Goal: Task Accomplishment & Management: Complete application form

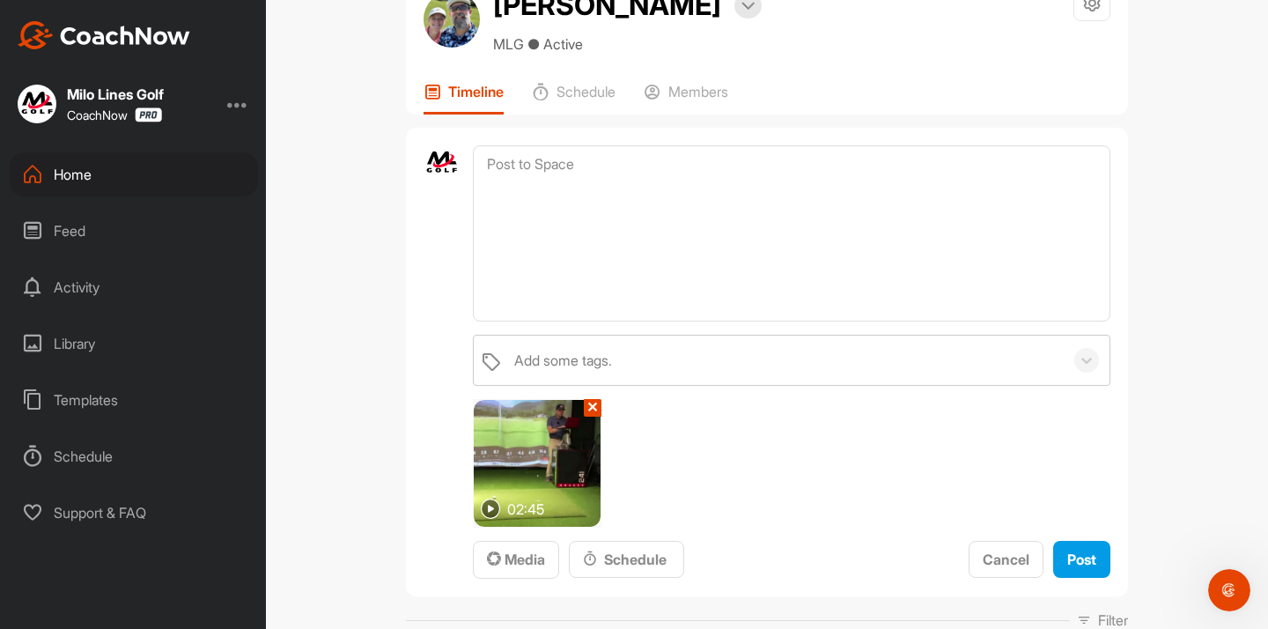
scroll to position [71, 0]
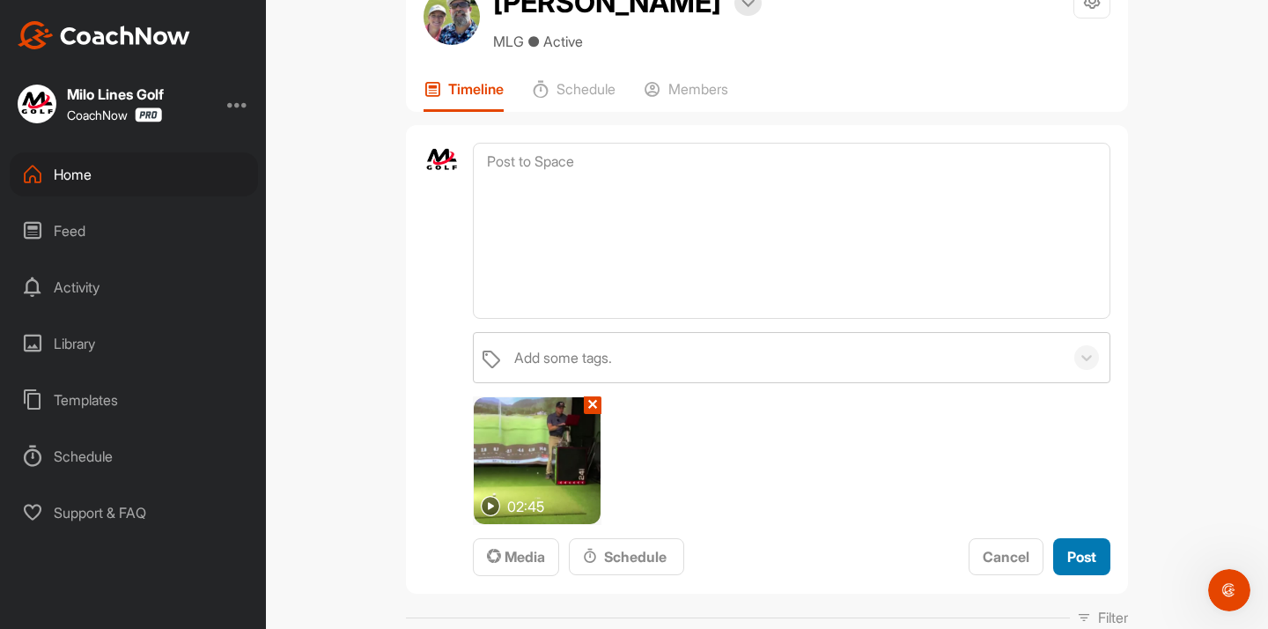
click at [1071, 542] on button "Post" at bounding box center [1081, 557] width 57 height 38
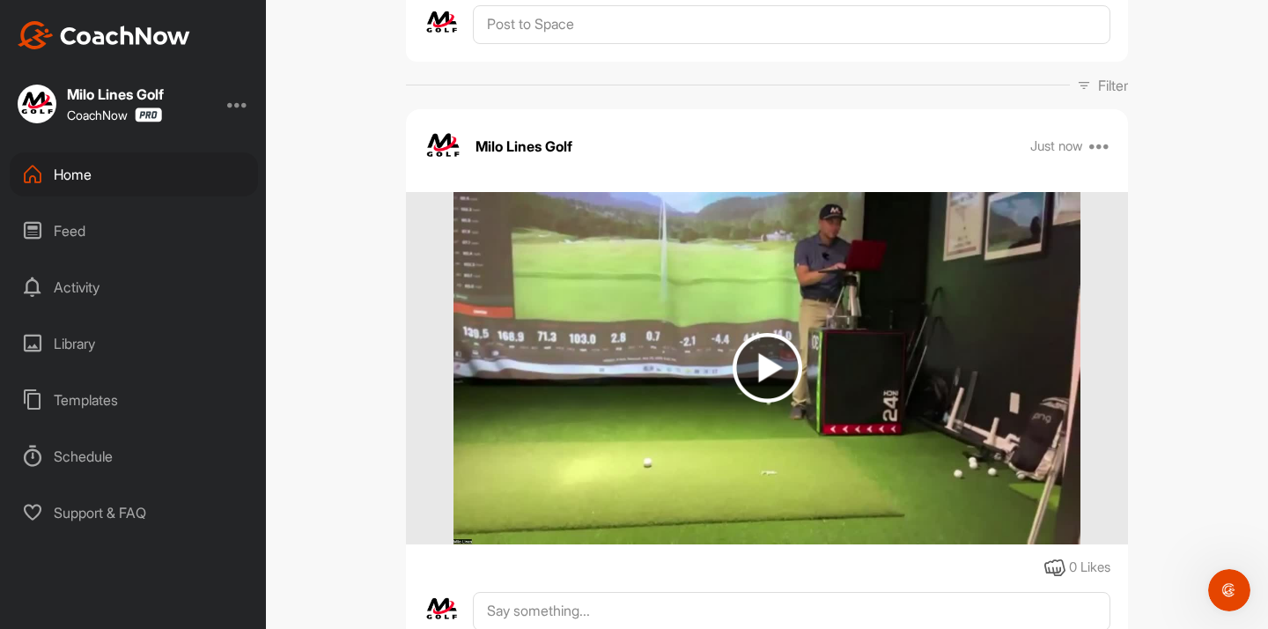
scroll to position [213, 0]
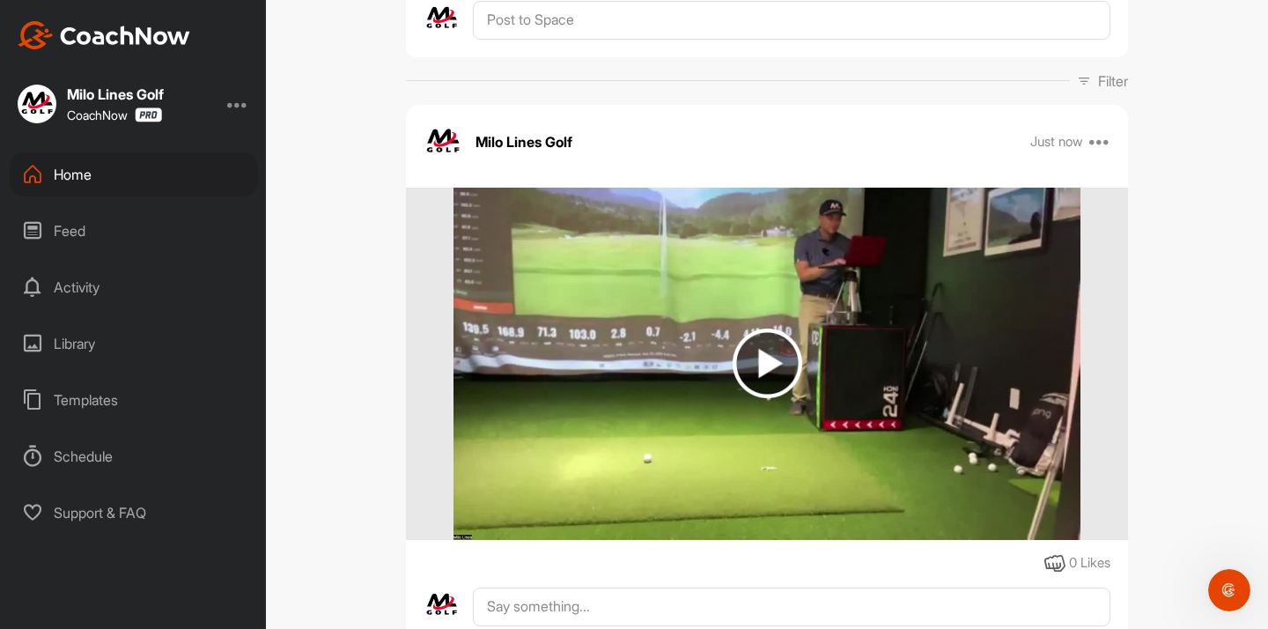
click at [136, 178] on div "Home" at bounding box center [134, 174] width 248 height 44
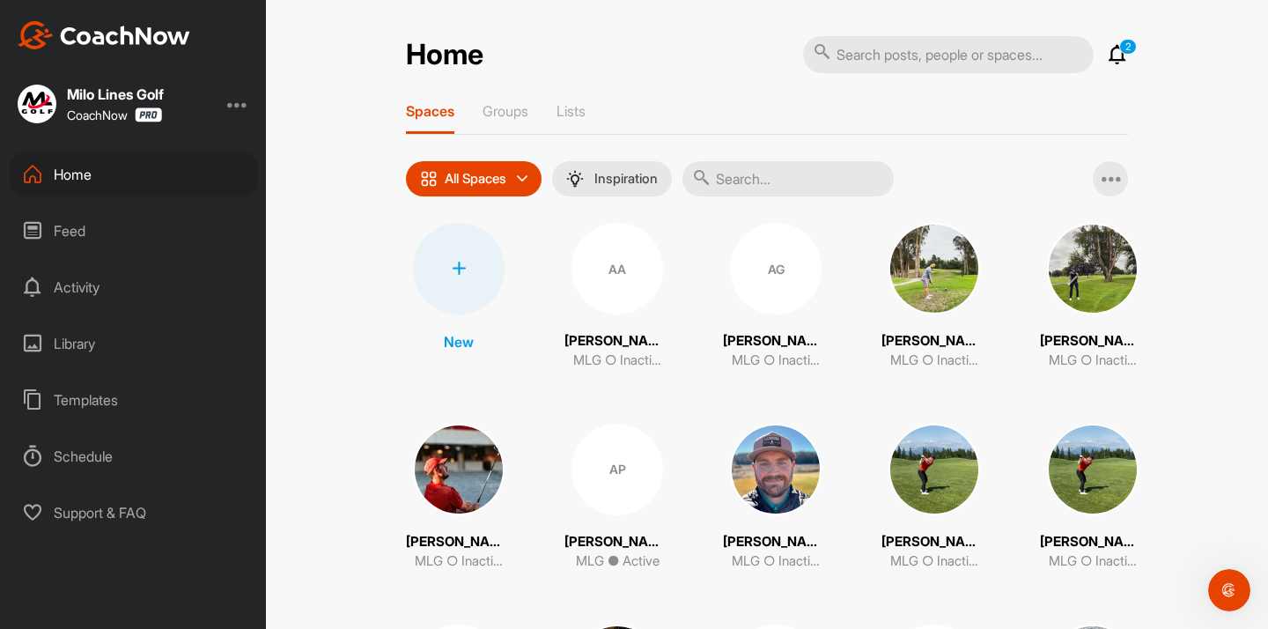
click at [751, 175] on input "text" at bounding box center [787, 178] width 211 height 35
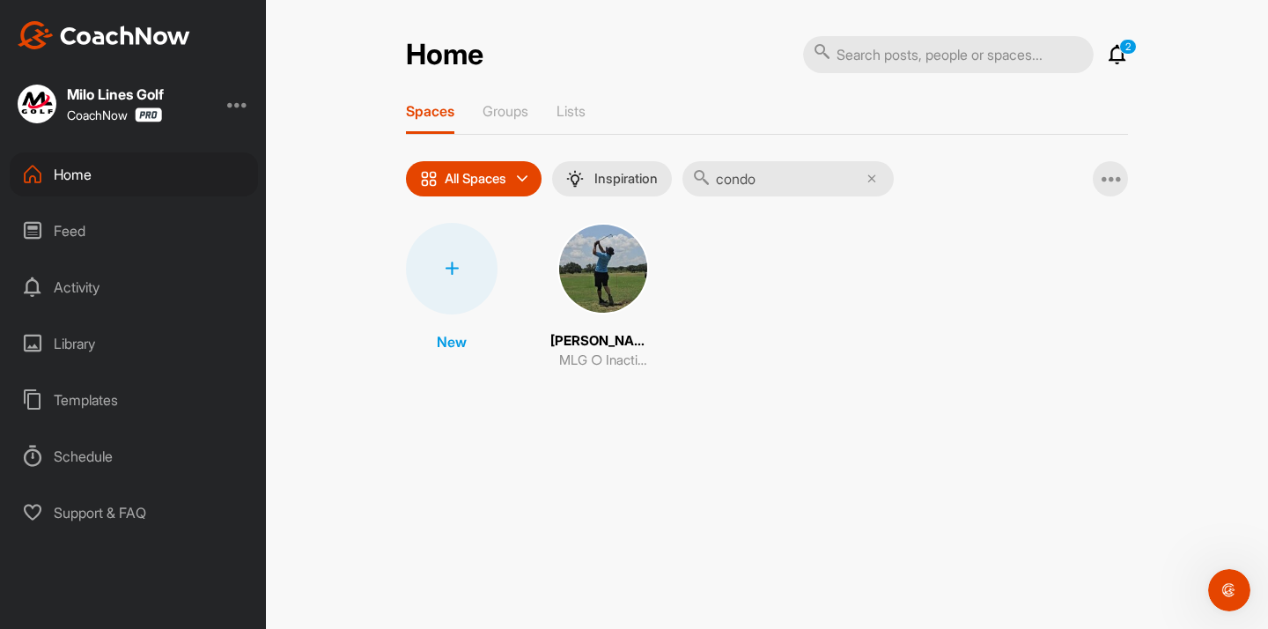
type input "condo"
drag, startPoint x: 710, startPoint y: 195, endPoint x: 599, endPoint y: 276, distance: 137.5
click at [599, 276] on img at bounding box center [603, 269] width 92 height 92
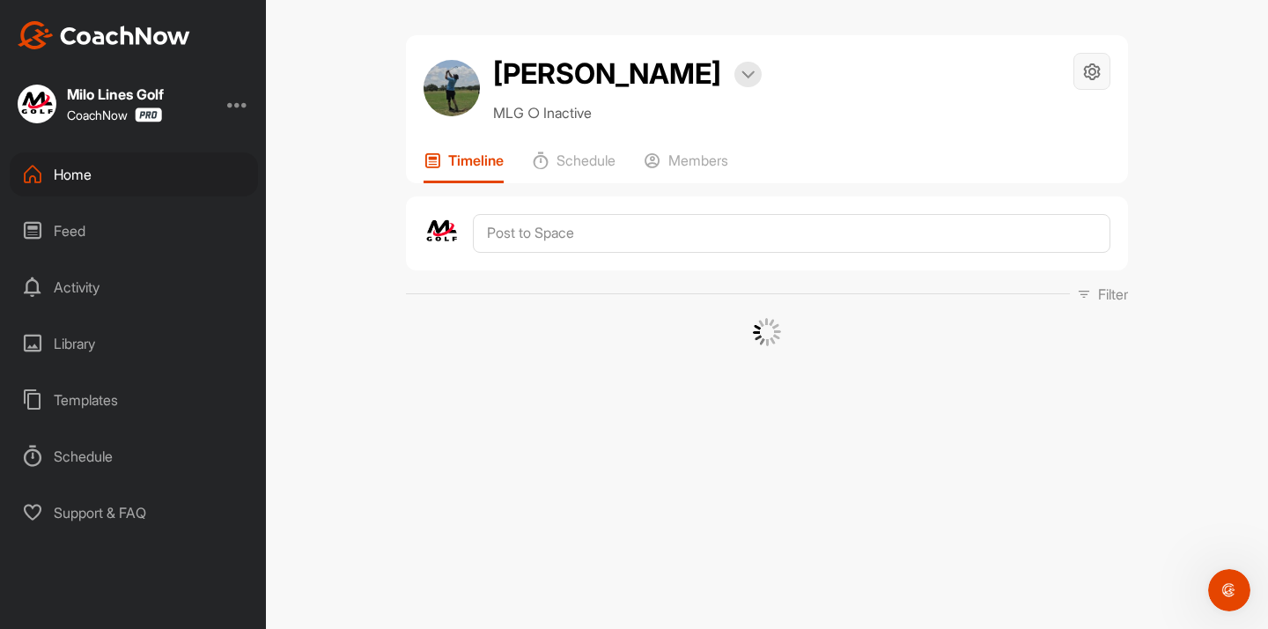
click at [1078, 74] on div at bounding box center [1091, 71] width 37 height 37
click at [1025, 106] on li "Space Settings" at bounding box center [1038, 121] width 143 height 56
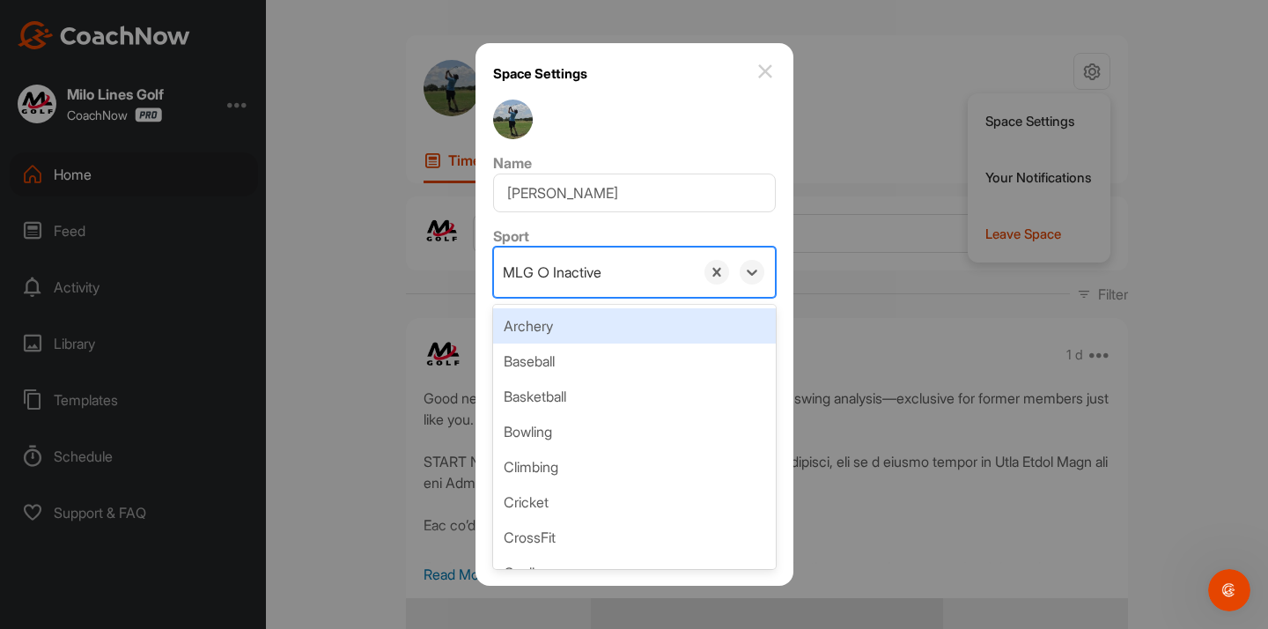
click at [533, 268] on div "MLG ○ Inactive" at bounding box center [552, 271] width 99 height 21
paste input "MLG ● Active"
type input "MLG ● Active"
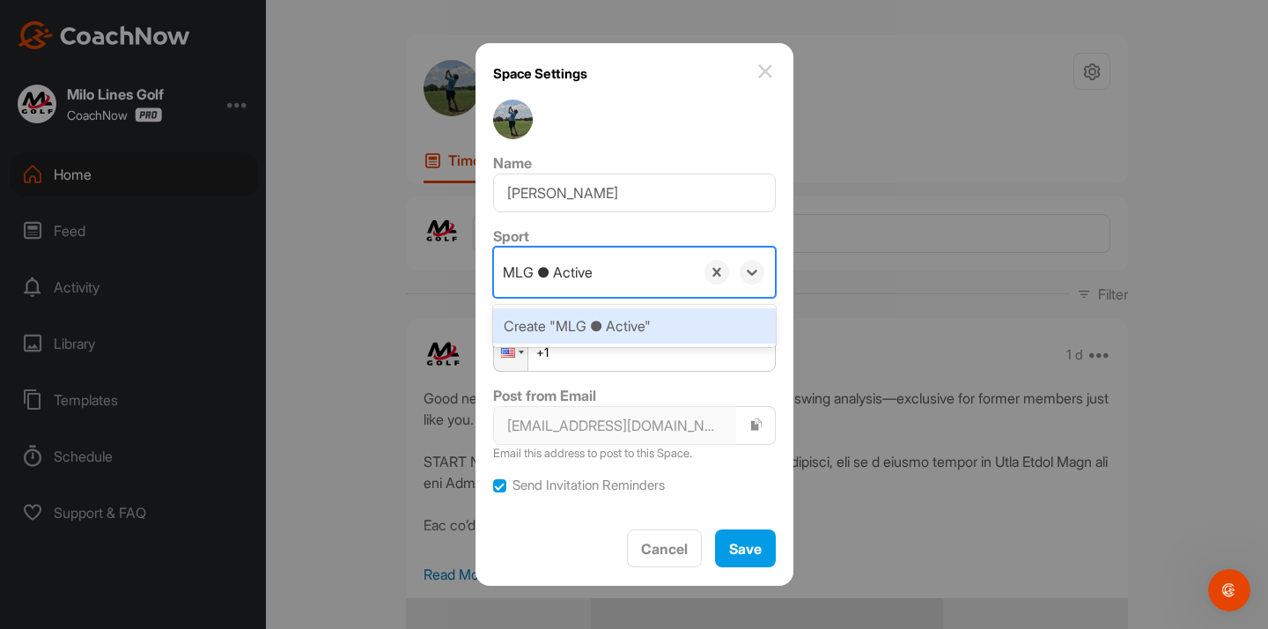
click at [582, 321] on div "Create "MLG ● Active"" at bounding box center [634, 325] width 283 height 35
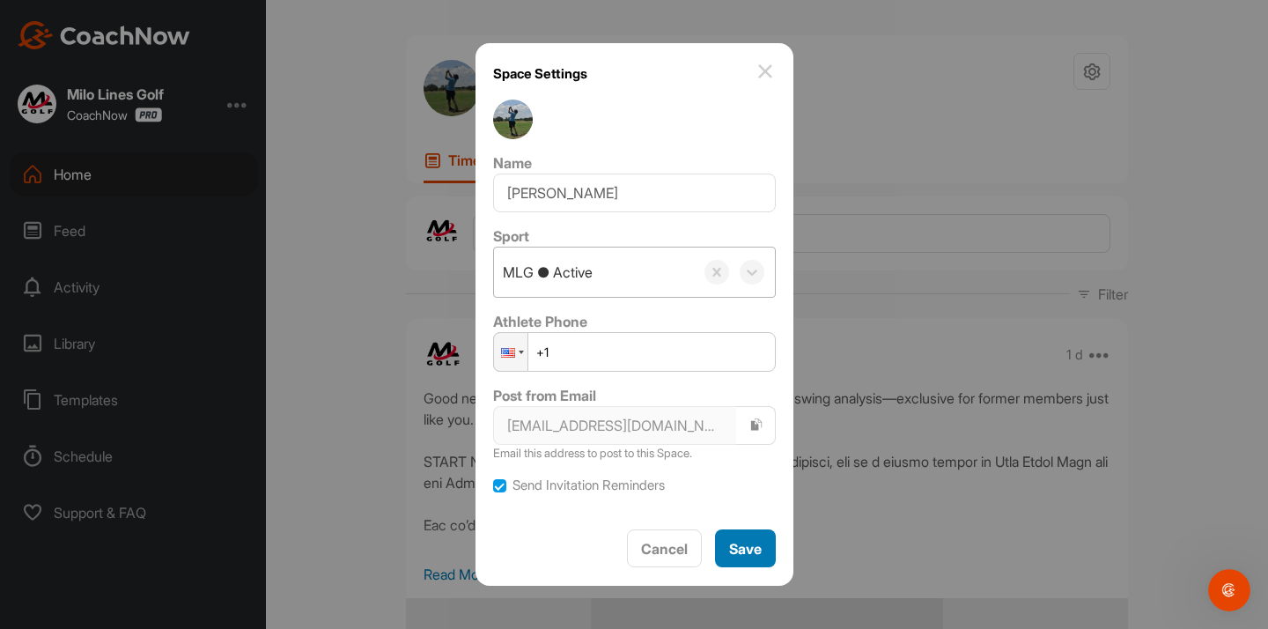
click at [739, 540] on span "Save" at bounding box center [745, 549] width 33 height 18
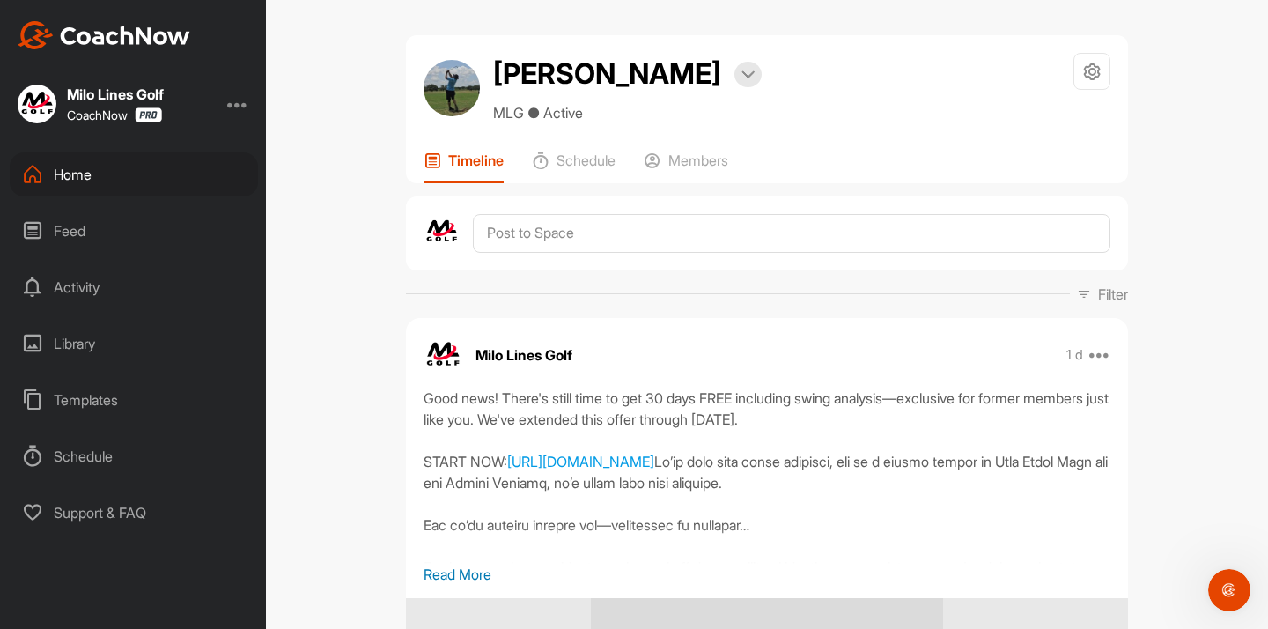
click at [151, 172] on div "Home" at bounding box center [134, 174] width 248 height 44
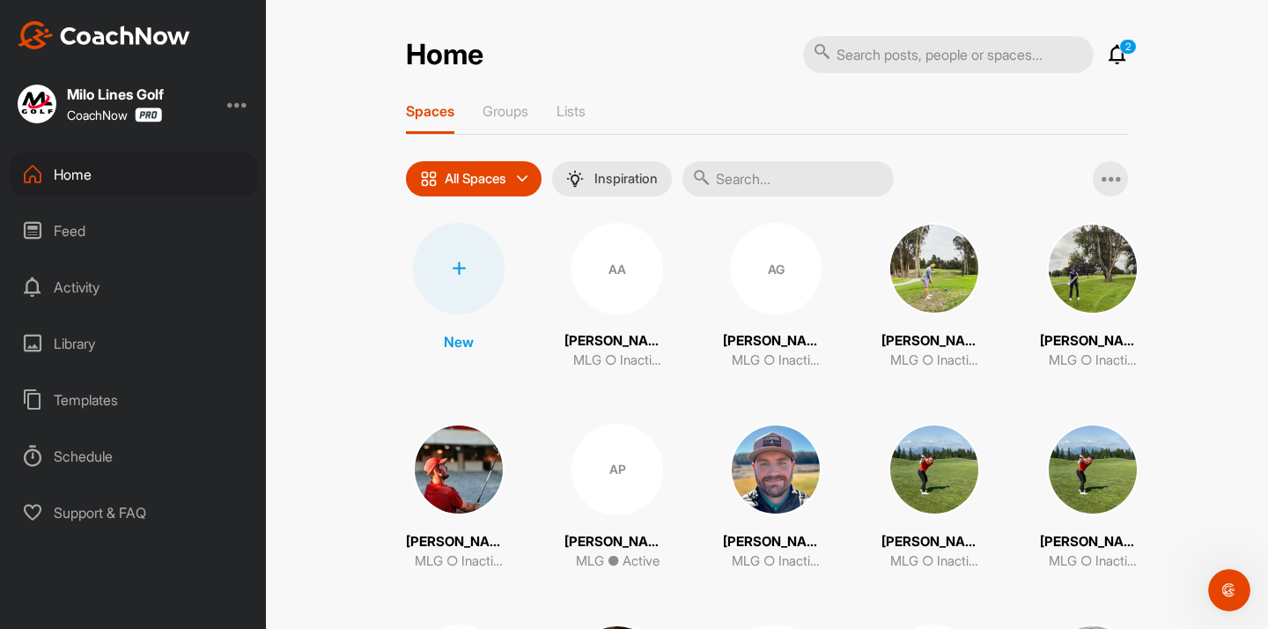
click at [747, 181] on input "text" at bounding box center [787, 178] width 211 height 35
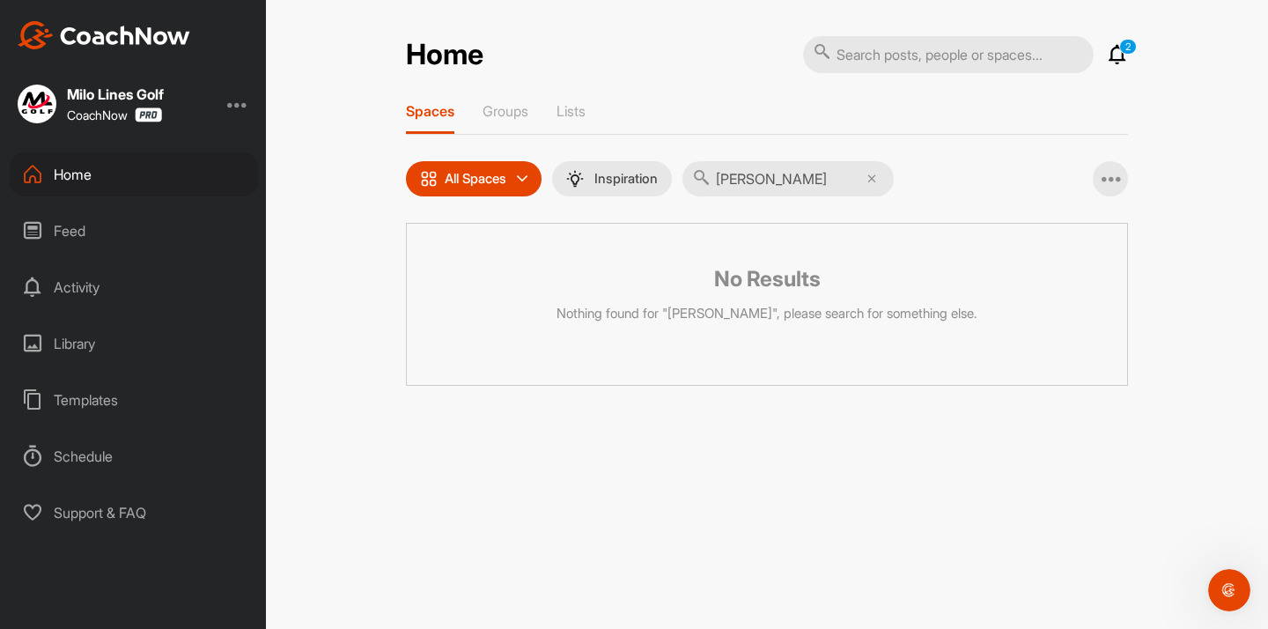
click at [752, 178] on input "[PERSON_NAME]" at bounding box center [787, 178] width 211 height 35
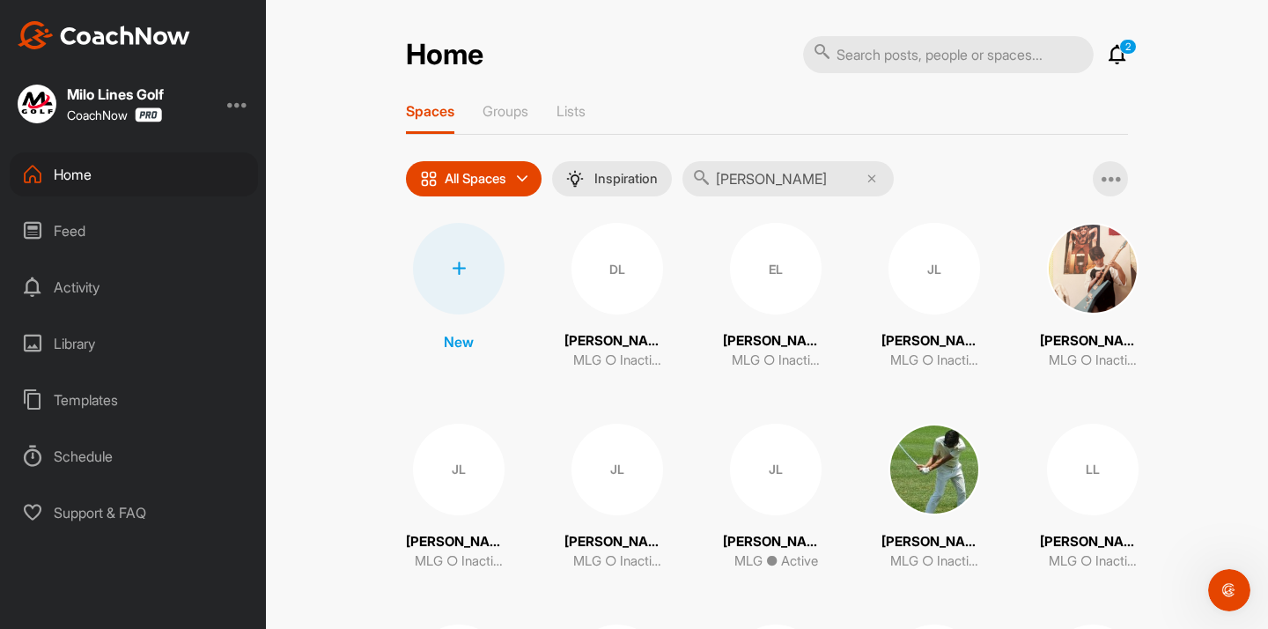
click at [724, 180] on input "[PERSON_NAME]" at bounding box center [787, 178] width 211 height 35
paste input "[PERSON_NAME][EMAIL_ADDRESS][DOMAIN_NAME]"
type input "[PERSON_NAME][EMAIL_ADDRESS][DOMAIN_NAME]"
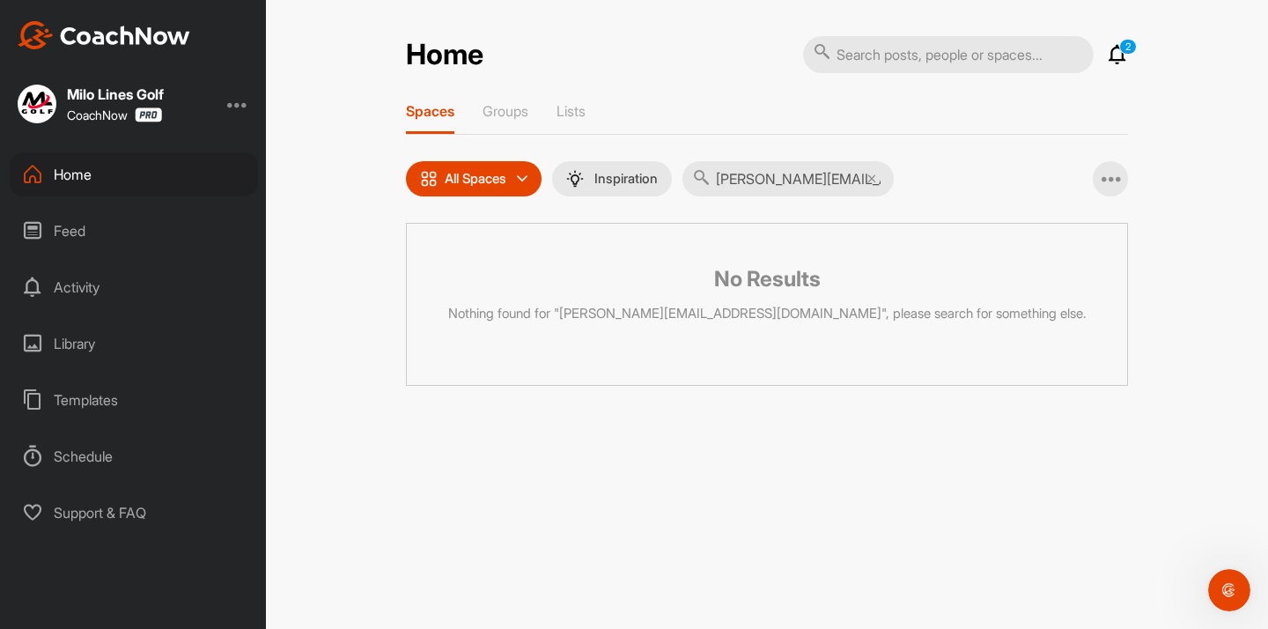
click at [778, 195] on input "[PERSON_NAME][EMAIL_ADDRESS][DOMAIN_NAME]" at bounding box center [787, 178] width 211 height 35
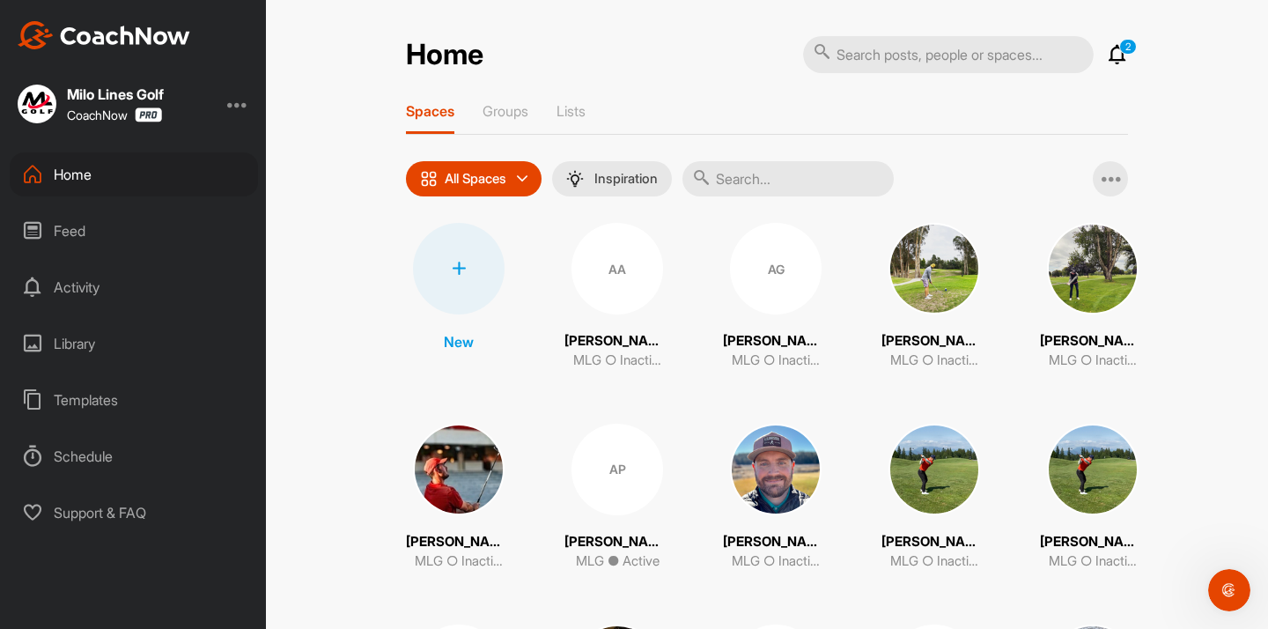
click at [763, 168] on input "text" at bounding box center [787, 178] width 211 height 35
type input "j"
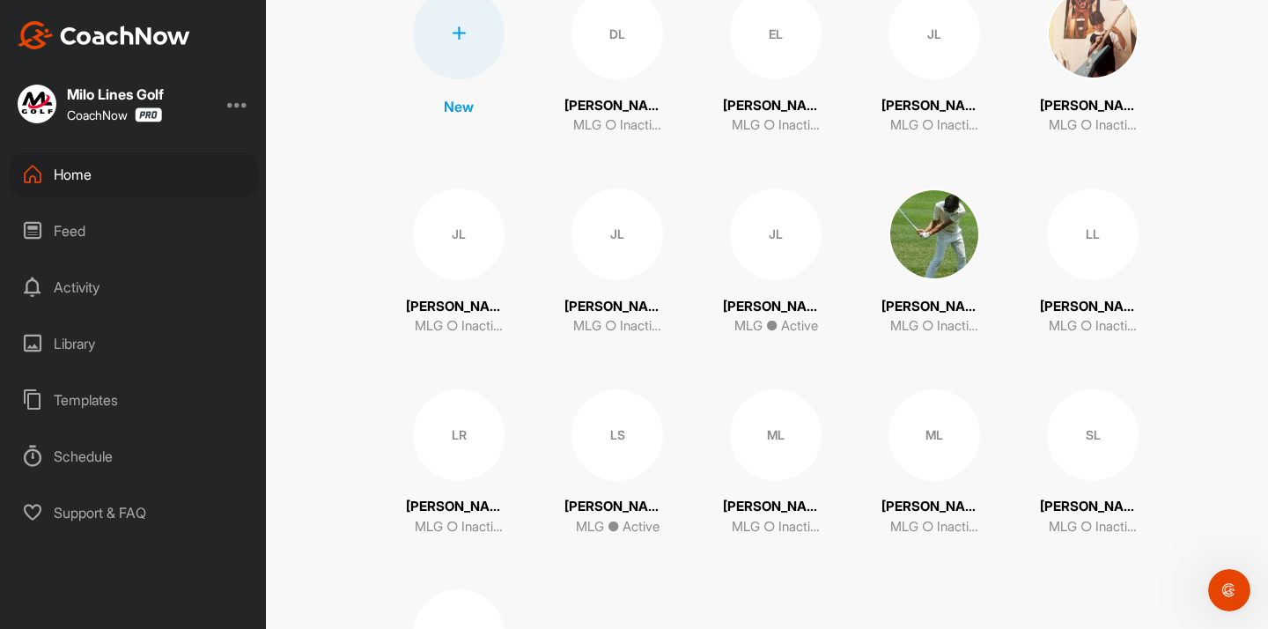
scroll to position [239, 0]
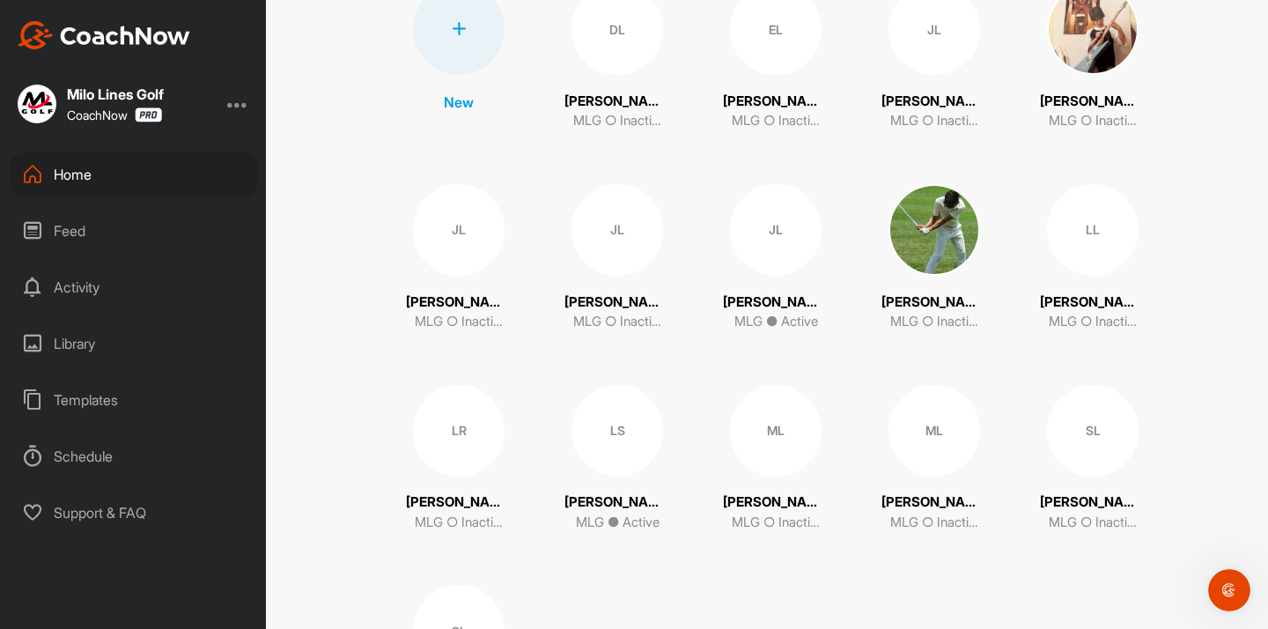
type input "[PERSON_NAME]"
click at [147, 175] on div "Home" at bounding box center [134, 174] width 248 height 44
click at [504, 236] on div "[PERSON_NAME] MLG ○ Inactive" at bounding box center [459, 258] width 106 height 148
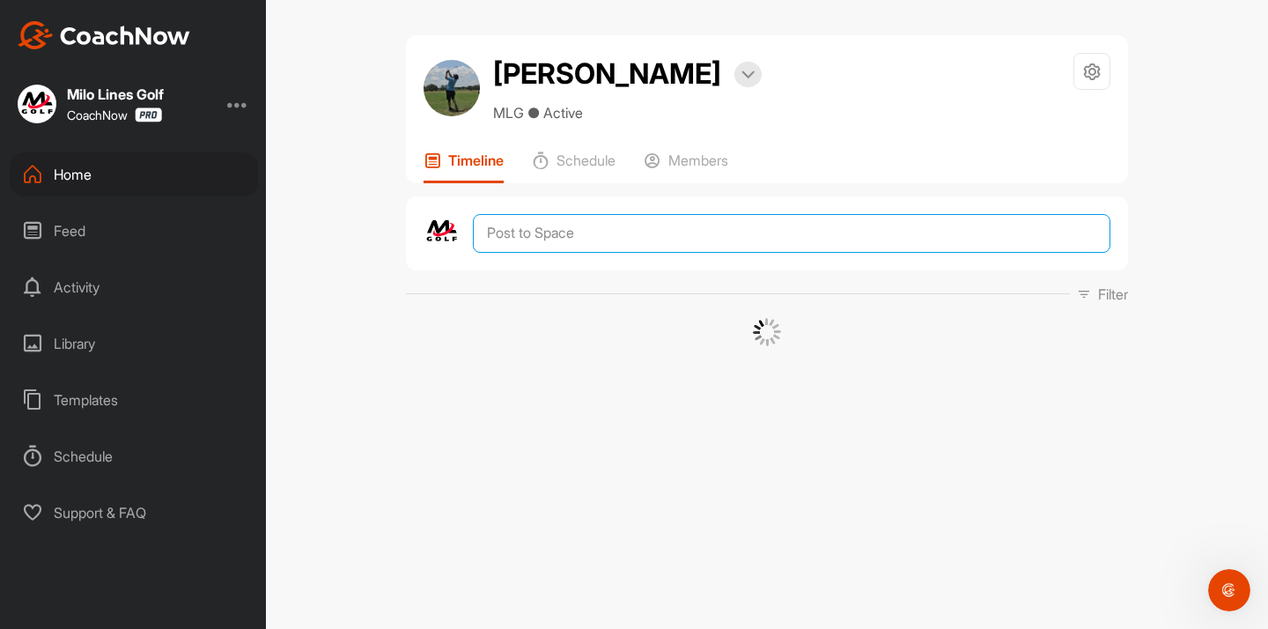
click at [484, 236] on textarea at bounding box center [791, 233] width 637 height 39
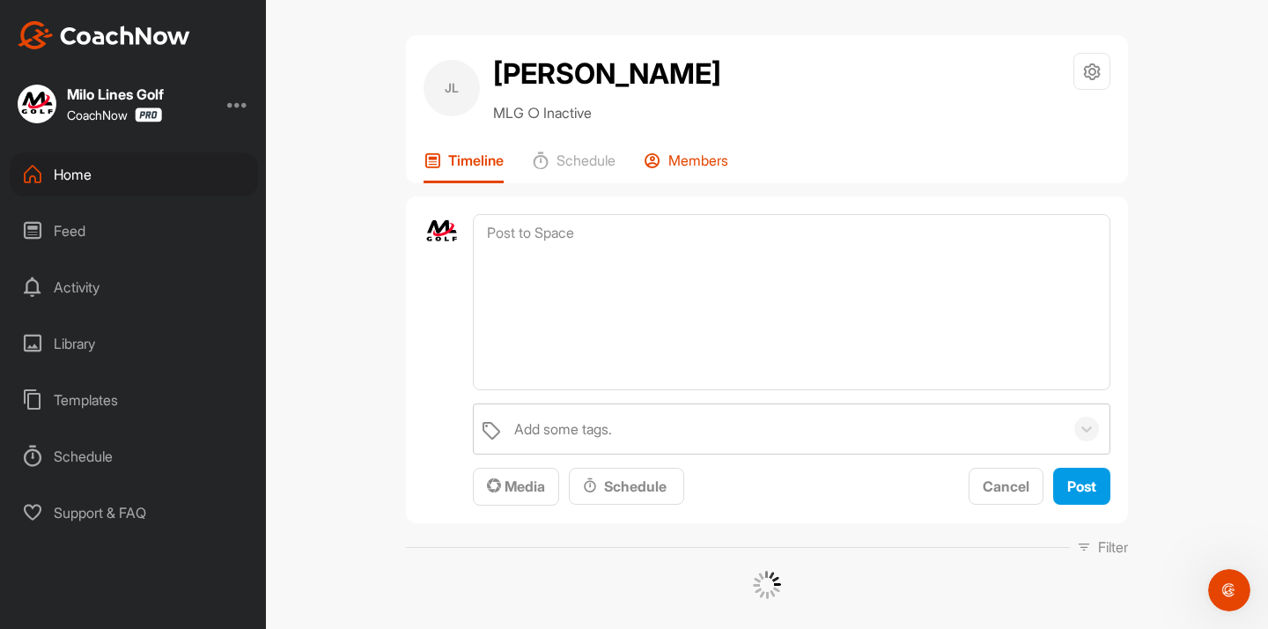
click at [688, 164] on p "Members" at bounding box center [698, 160] width 60 height 18
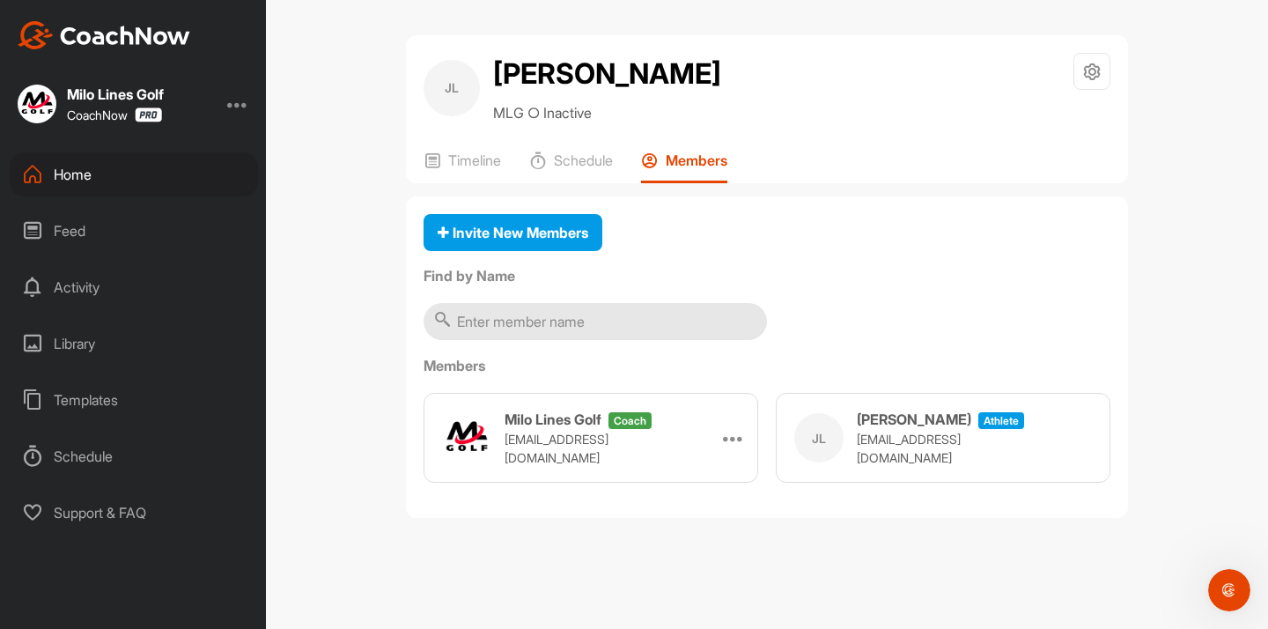
click at [192, 184] on div "Home" at bounding box center [134, 174] width 248 height 44
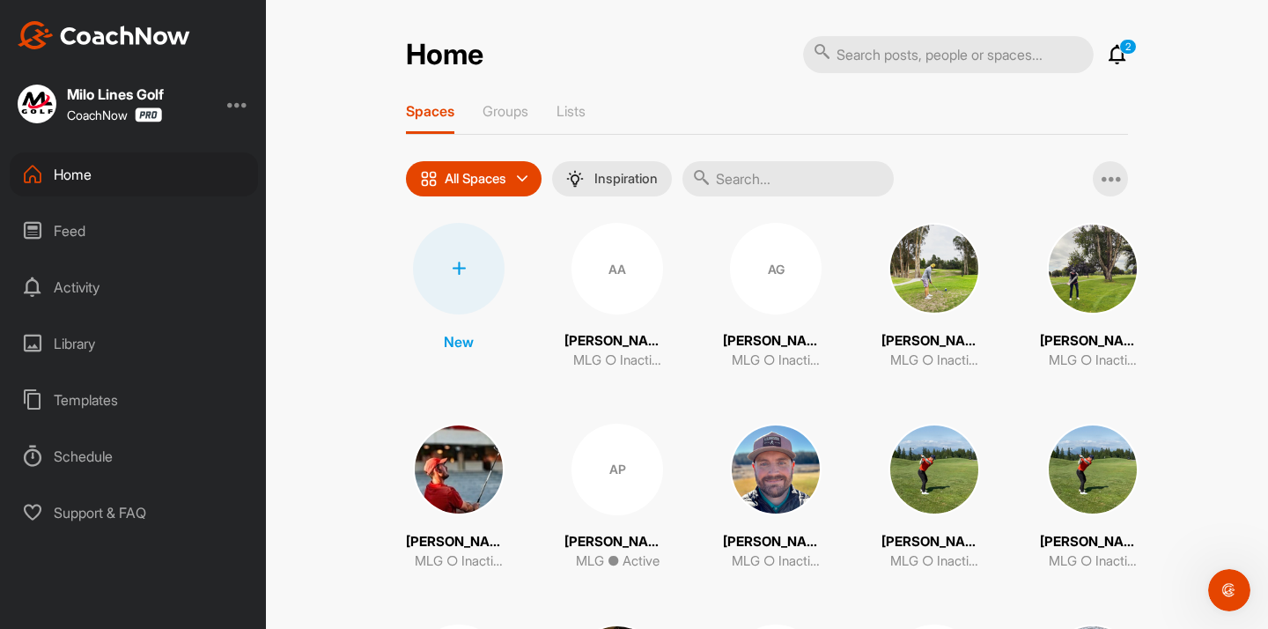
click at [474, 263] on div at bounding box center [459, 269] width 92 height 92
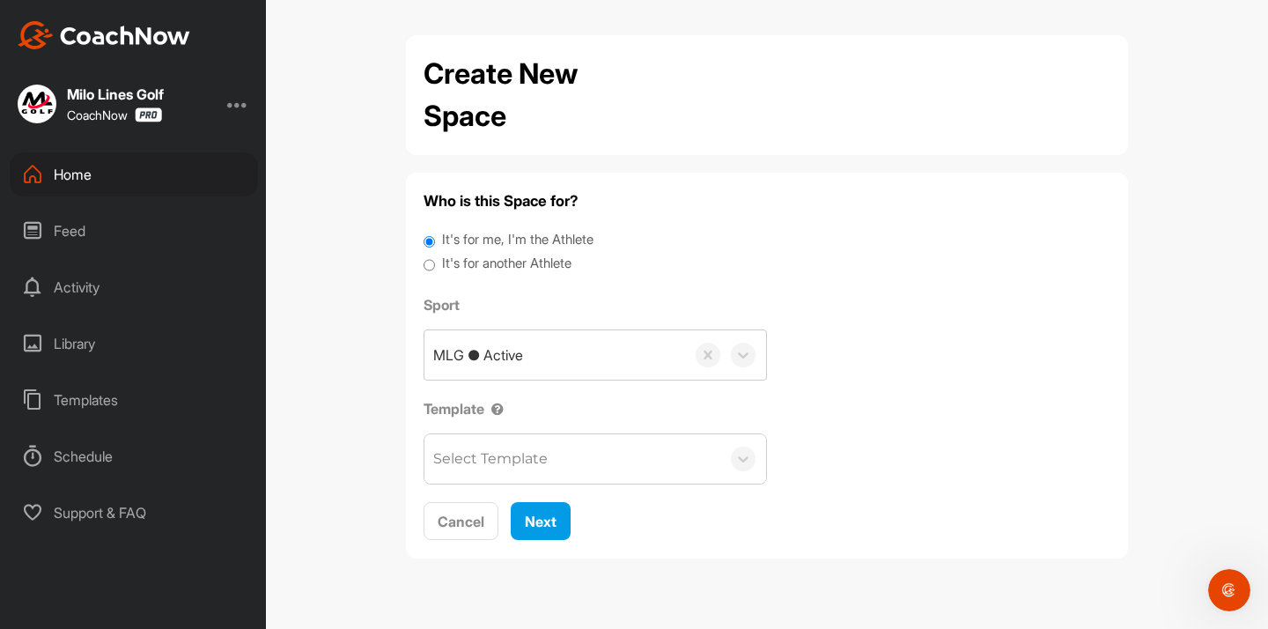
click at [493, 455] on div "Select Template" at bounding box center [490, 458] width 114 height 21
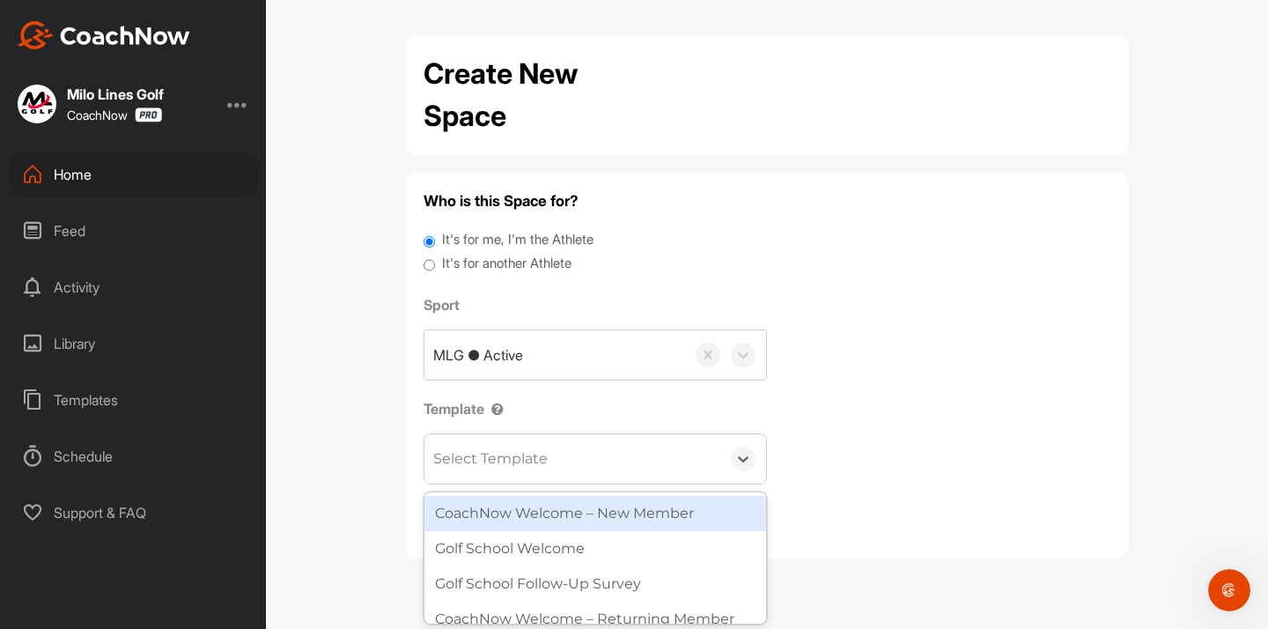
click at [484, 511] on div "CoachNow Welcome – New Member" at bounding box center [595, 513] width 342 height 35
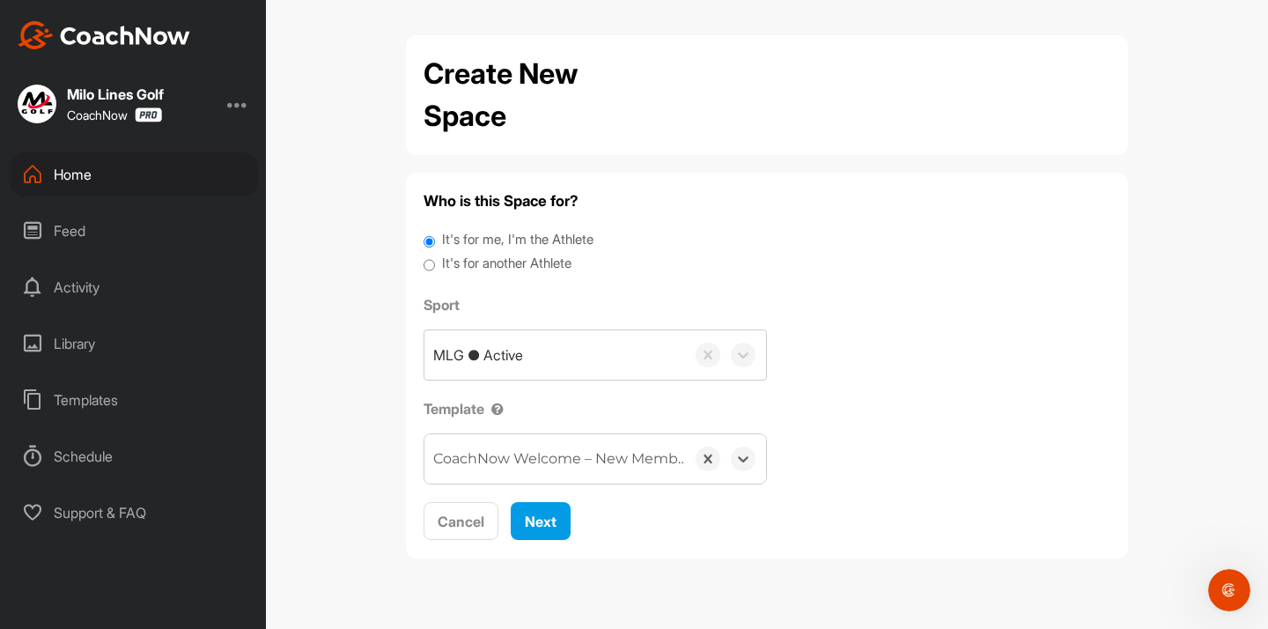
click at [432, 261] on input "It's for another Athlete" at bounding box center [428, 266] width 11 height 24
radio input "true"
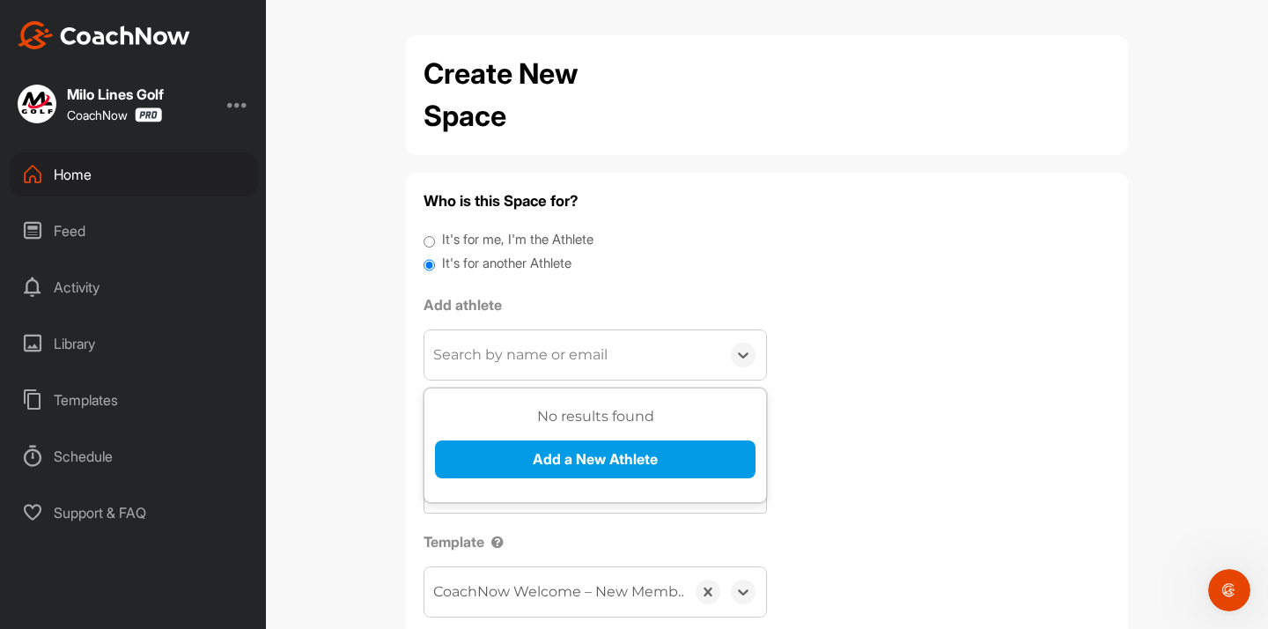
click at [490, 349] on div "Search by name or email" at bounding box center [520, 354] width 174 height 21
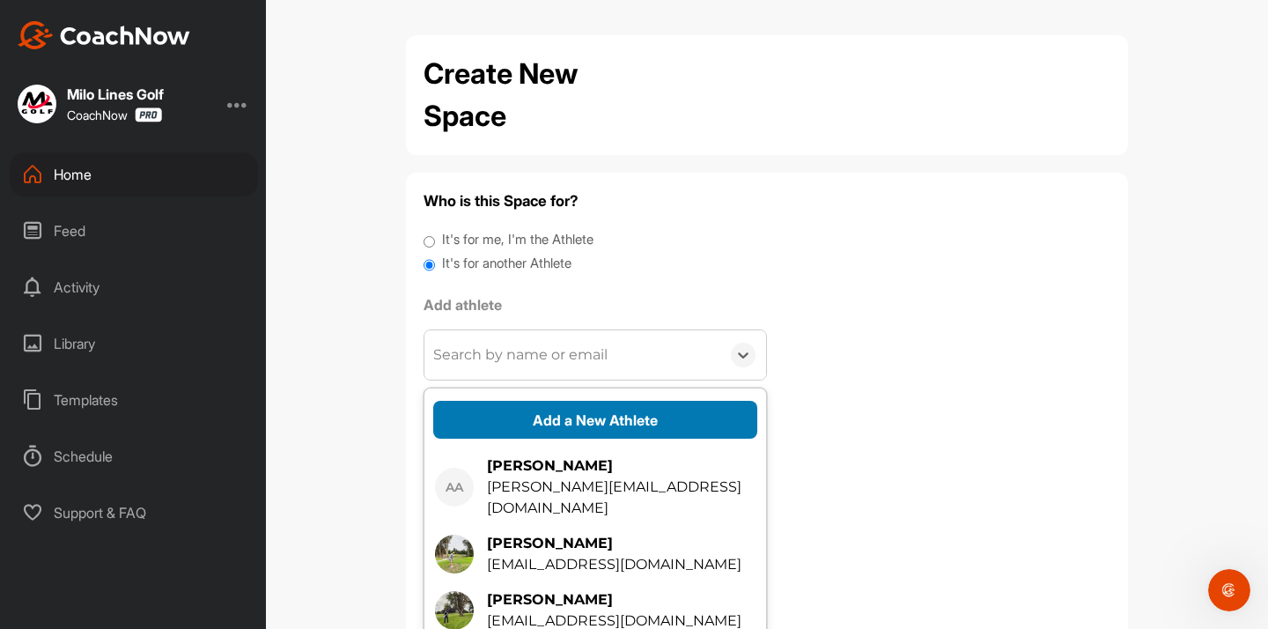
click at [519, 420] on button "Add a New Athlete" at bounding box center [595, 420] width 324 height 38
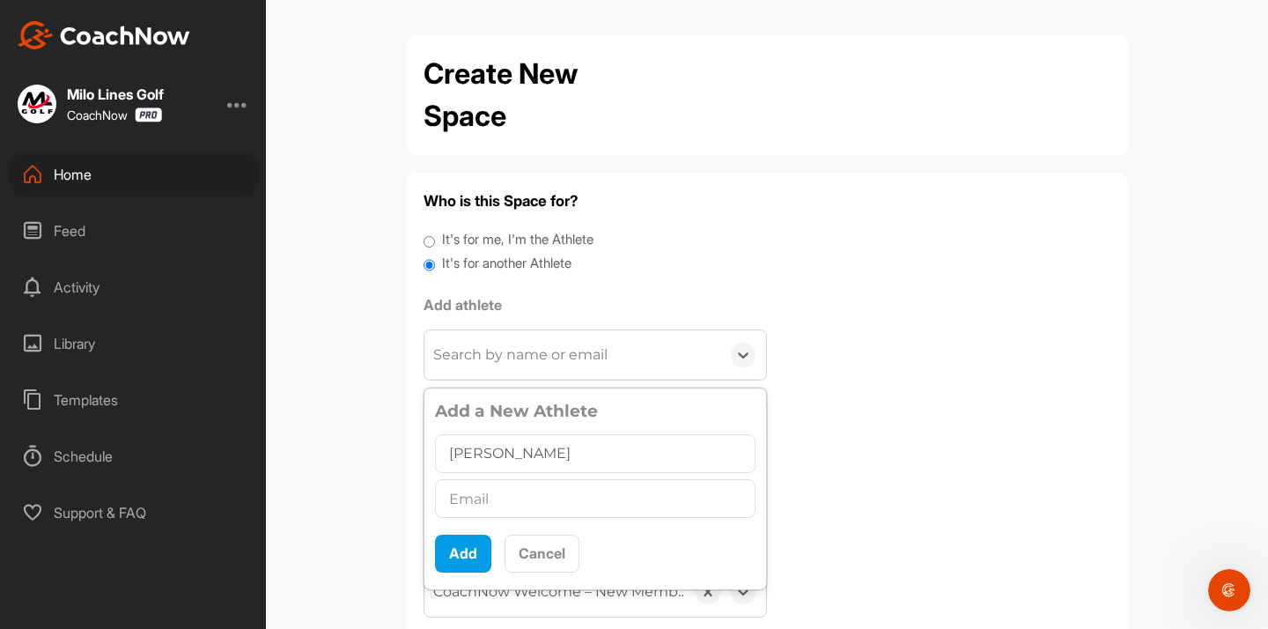
type input "[PERSON_NAME]"
paste input "[PERSON_NAME][EMAIL_ADDRESS][DOMAIN_NAME]"
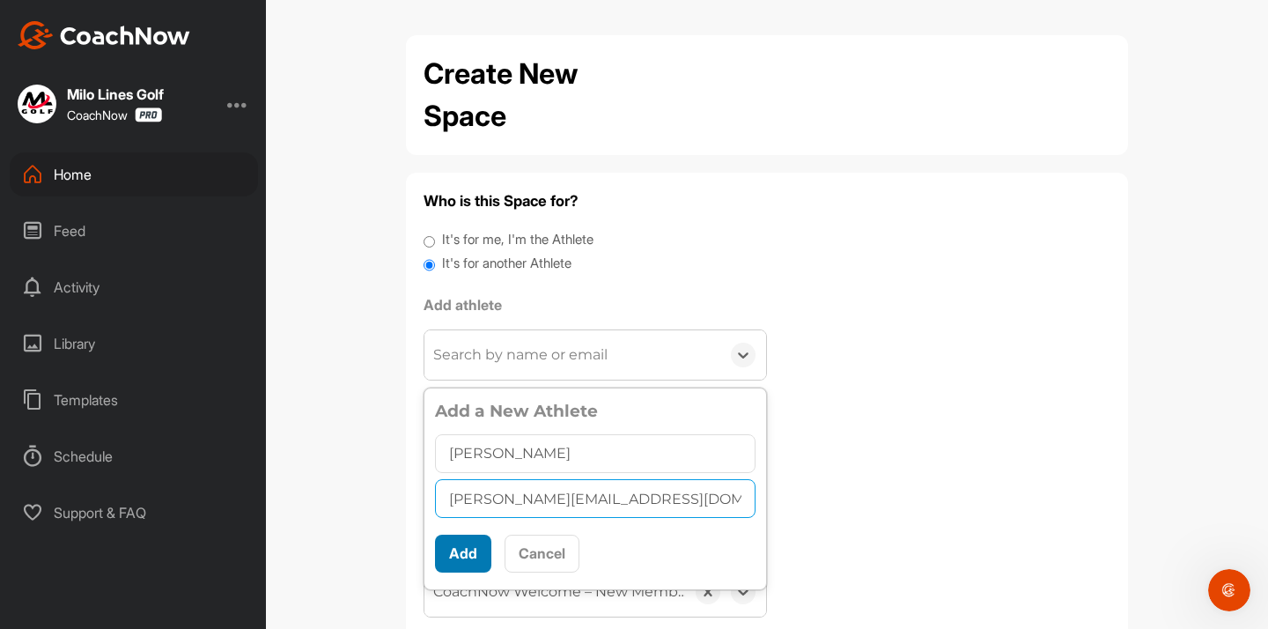
type input "[PERSON_NAME][EMAIL_ADDRESS][DOMAIN_NAME]"
click at [480, 549] on button "Add" at bounding box center [463, 553] width 56 height 38
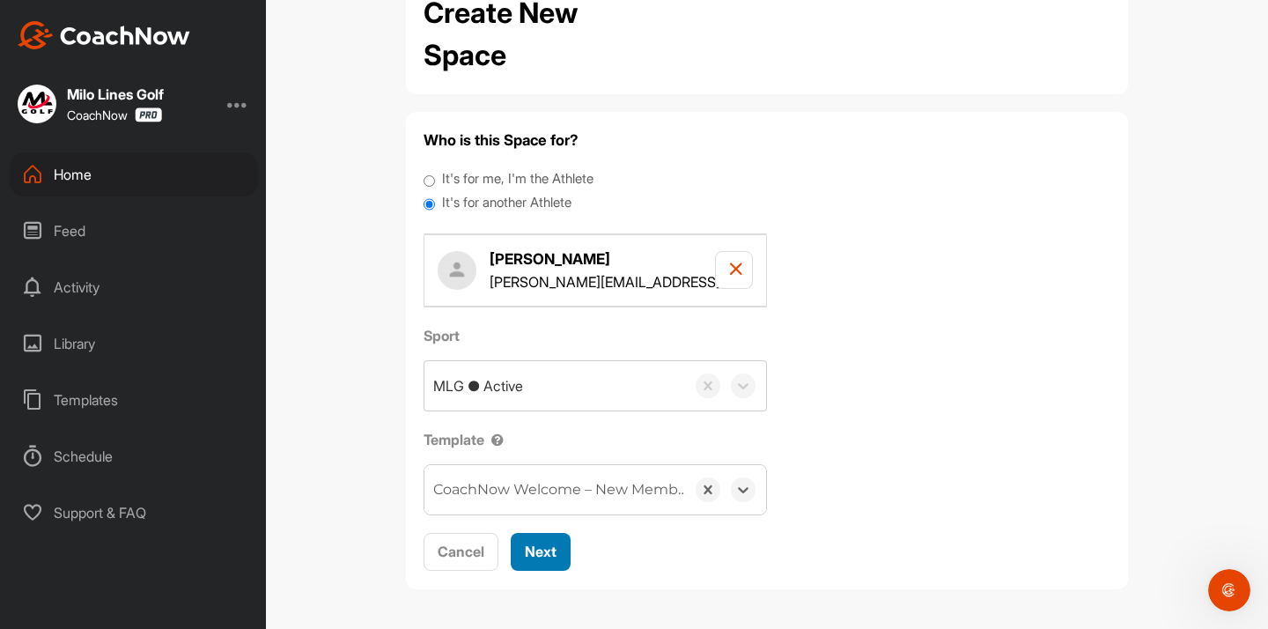
scroll to position [60, 0]
click at [543, 558] on span "Next" at bounding box center [541, 552] width 32 height 18
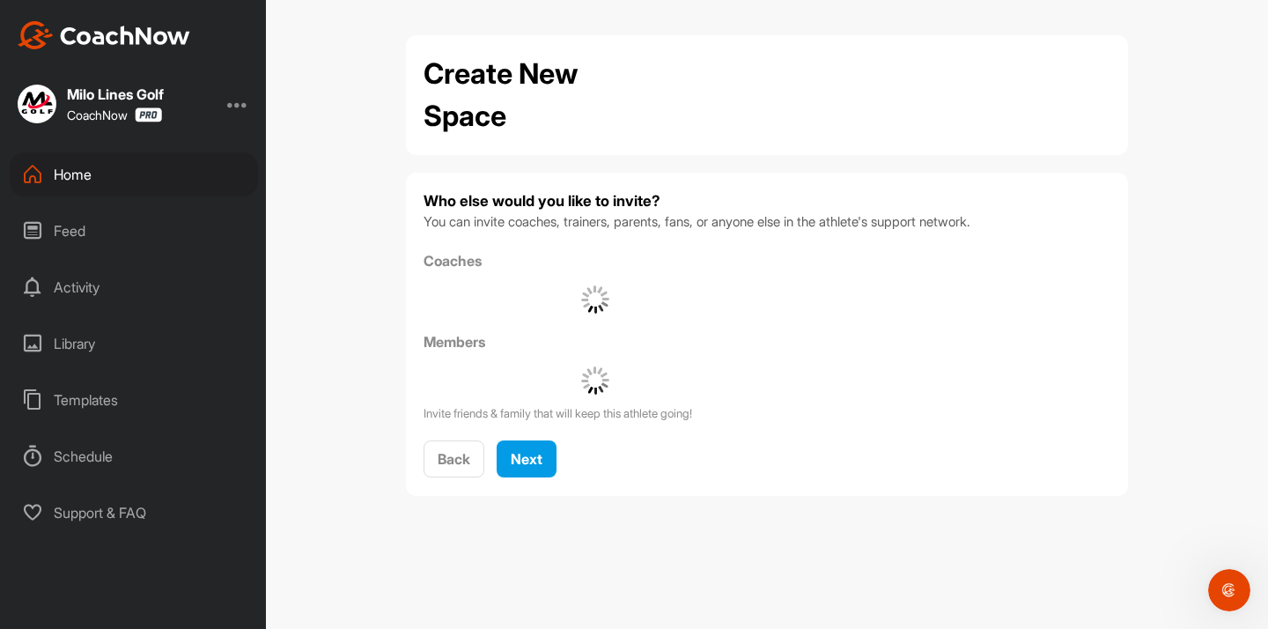
scroll to position [0, 0]
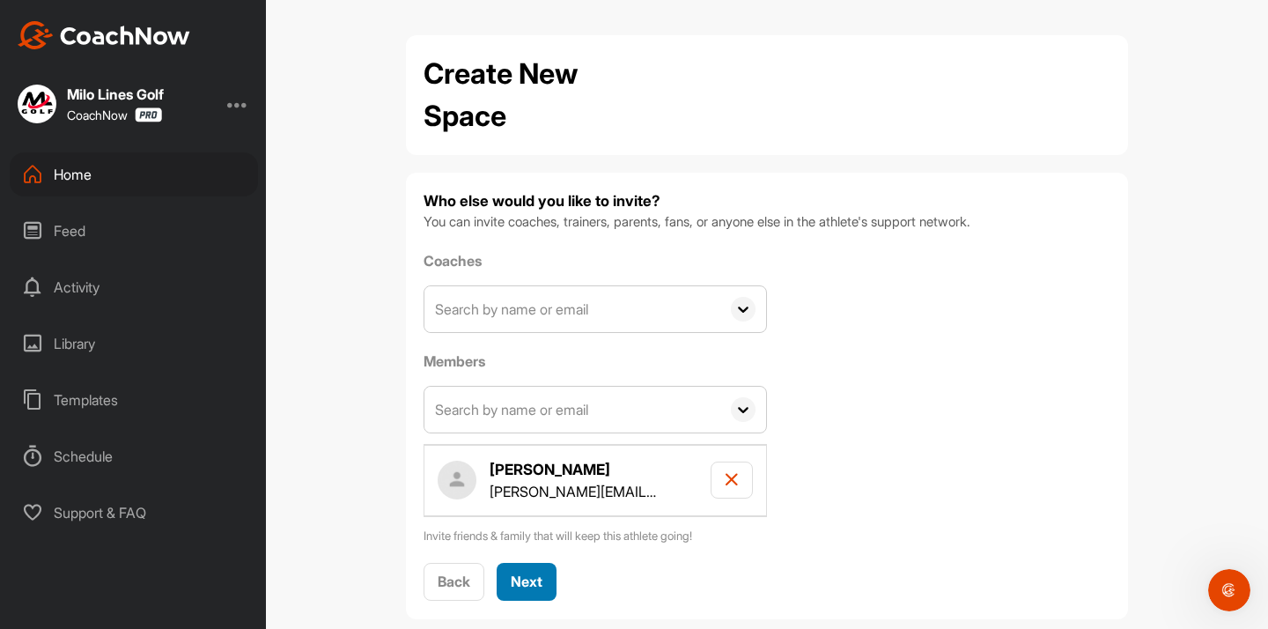
click at [528, 576] on span "Next" at bounding box center [527, 581] width 32 height 18
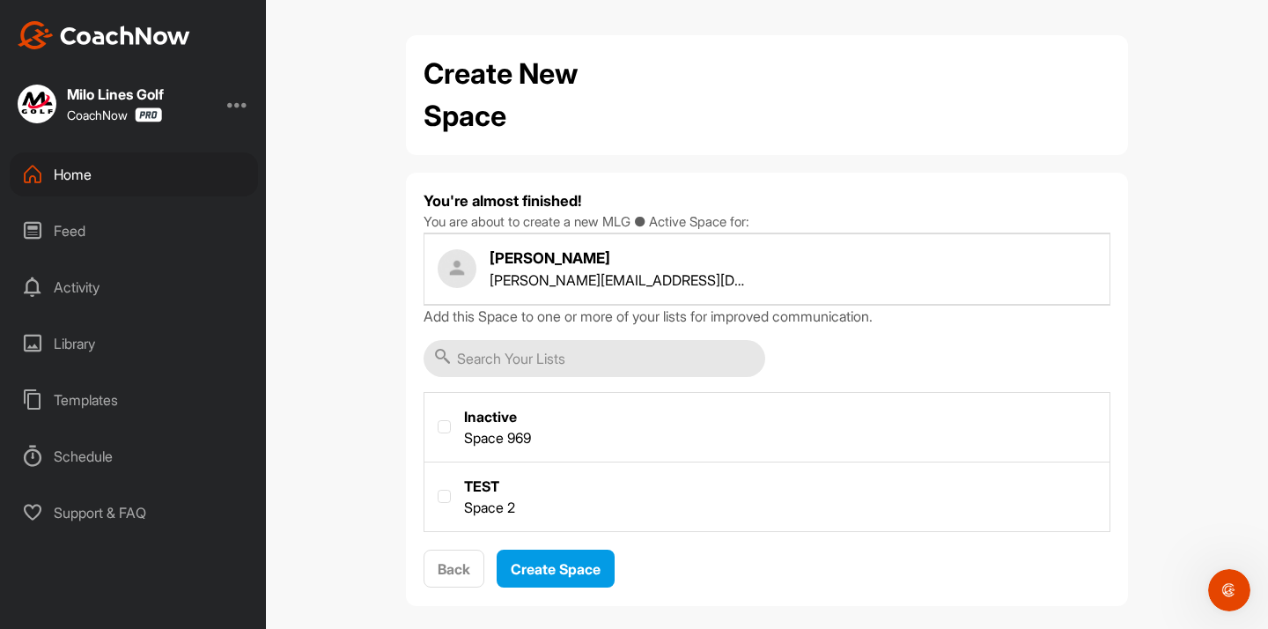
click at [540, 548] on div "You're almost finished! You are about to create a new MLG ● Active Space for: […" at bounding box center [766, 389] width 687 height 398
click at [540, 556] on button "Create Space" at bounding box center [556, 568] width 118 height 38
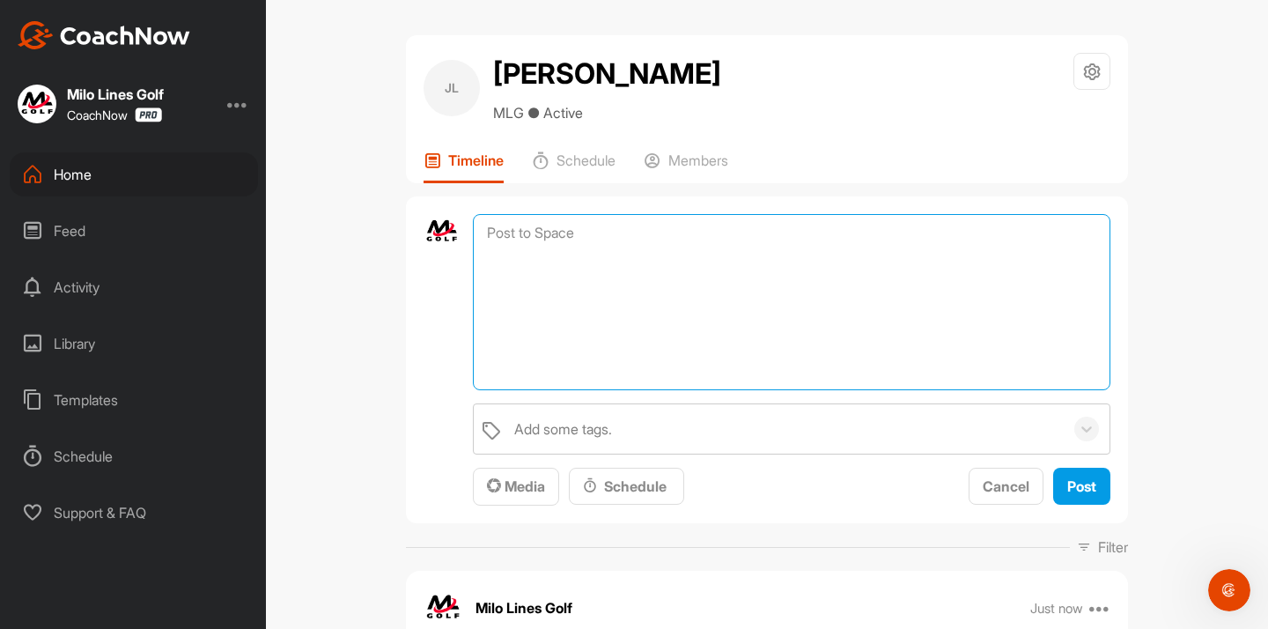
click at [538, 229] on textarea at bounding box center [791, 302] width 637 height 176
paste textarea ""Lore ip dol sitame con adipis eli sed doeiusm Temp Incid Utla?: Etd mag ali en…"
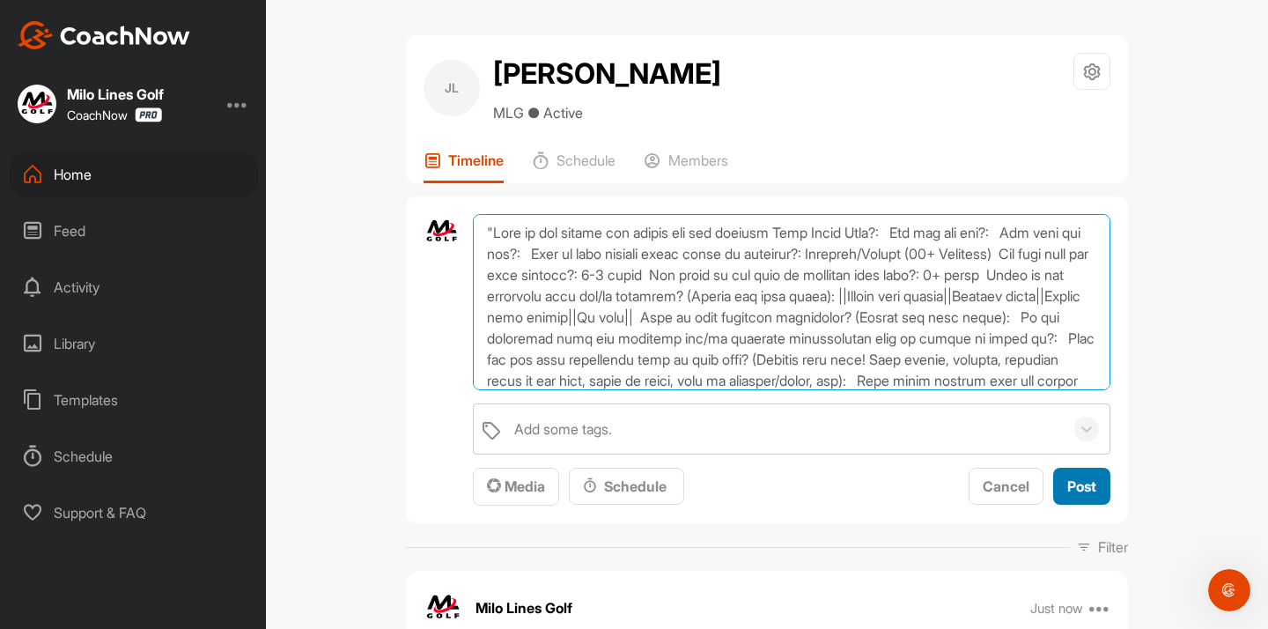
type textarea ""Lore ip dol sitame con adipis eli sed doeiusm Temp Incid Utla?: Etd mag ali en…"
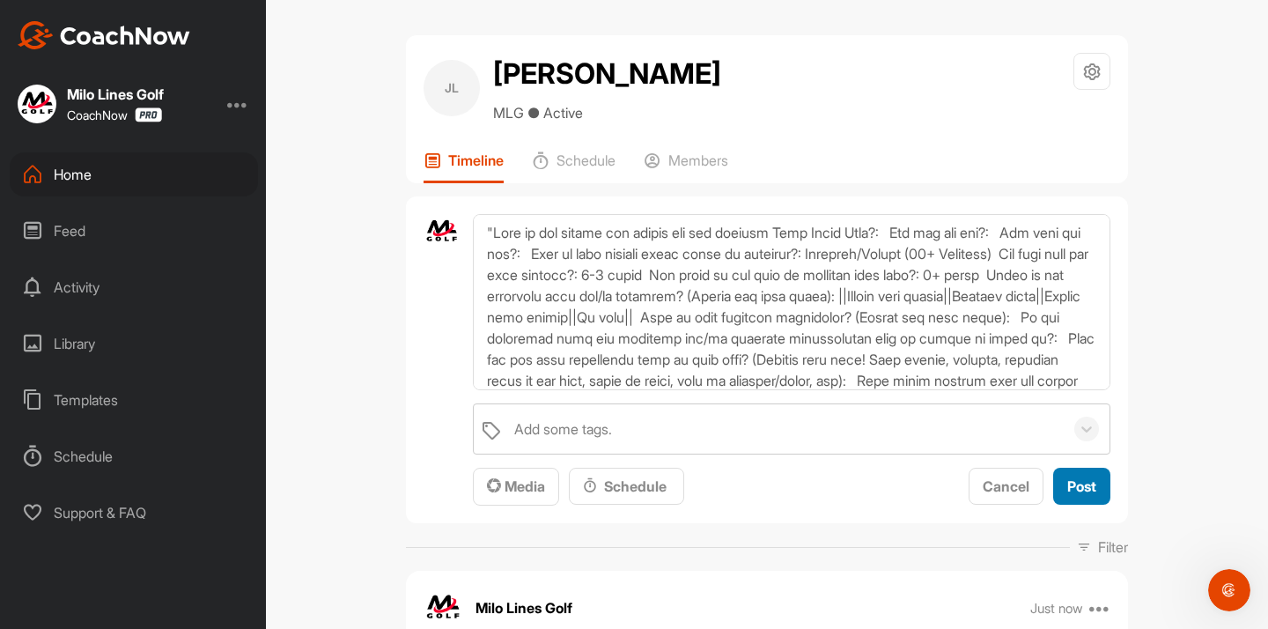
click at [1080, 467] on button "Post" at bounding box center [1081, 486] width 57 height 38
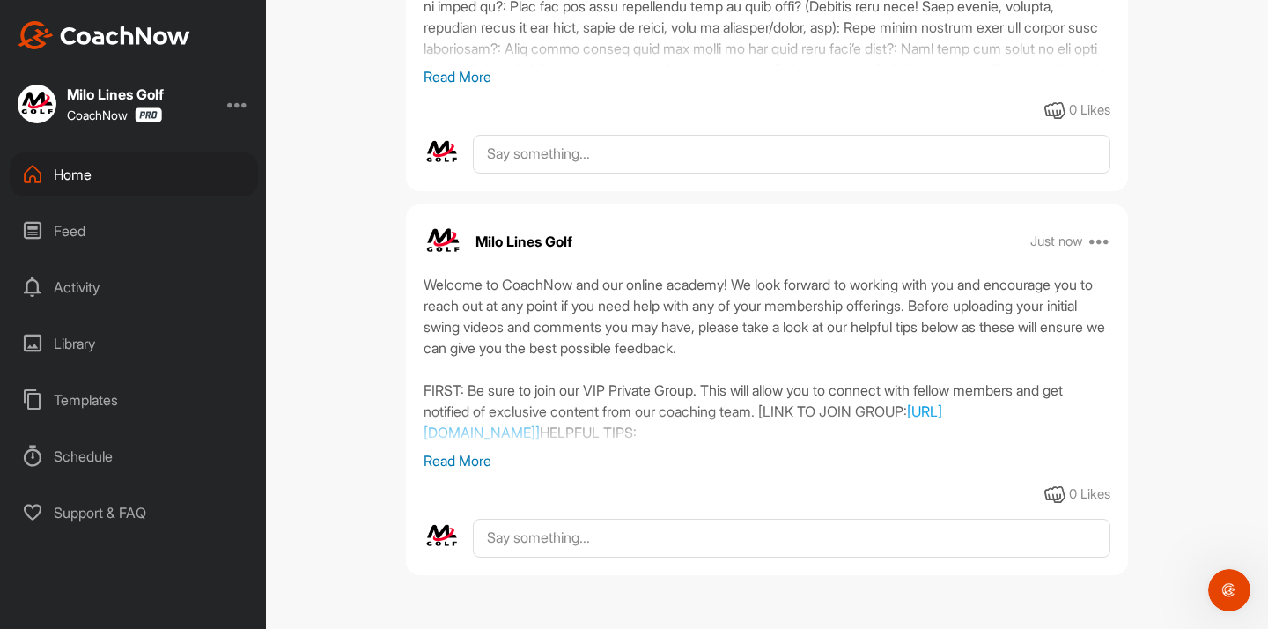
scroll to position [497, 0]
click at [1097, 237] on icon at bounding box center [1099, 241] width 21 height 21
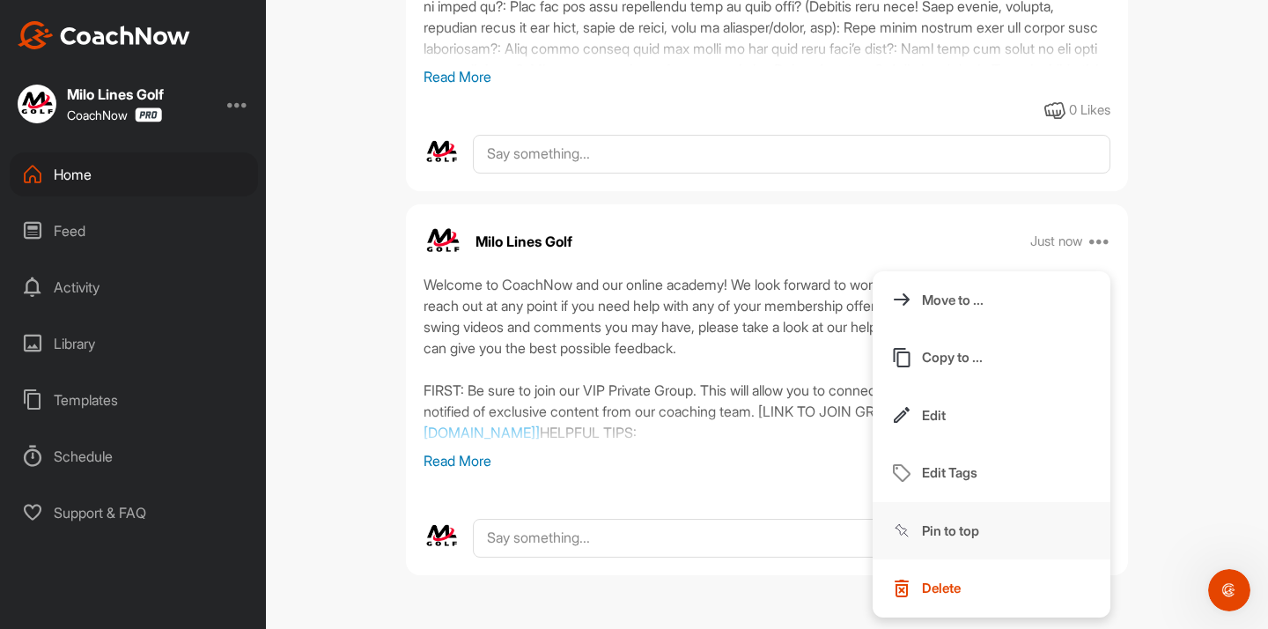
click at [962, 529] on p "Pin to top" at bounding box center [950, 530] width 57 height 18
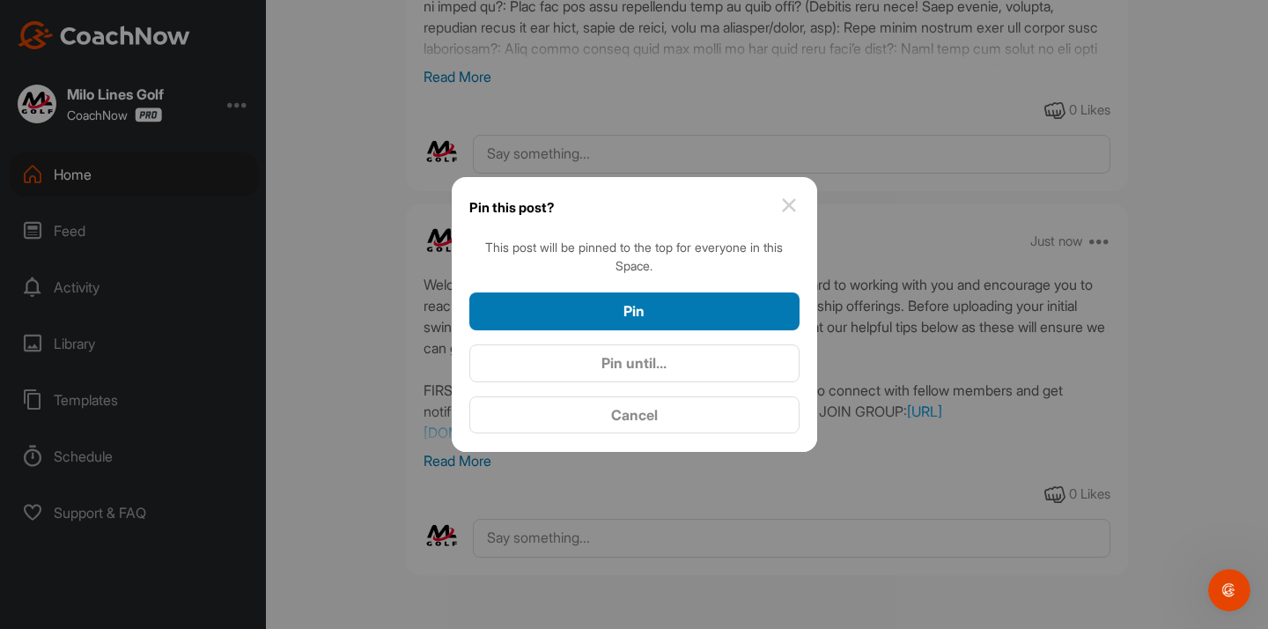
click at [719, 309] on div "Pin" at bounding box center [634, 310] width 302 height 21
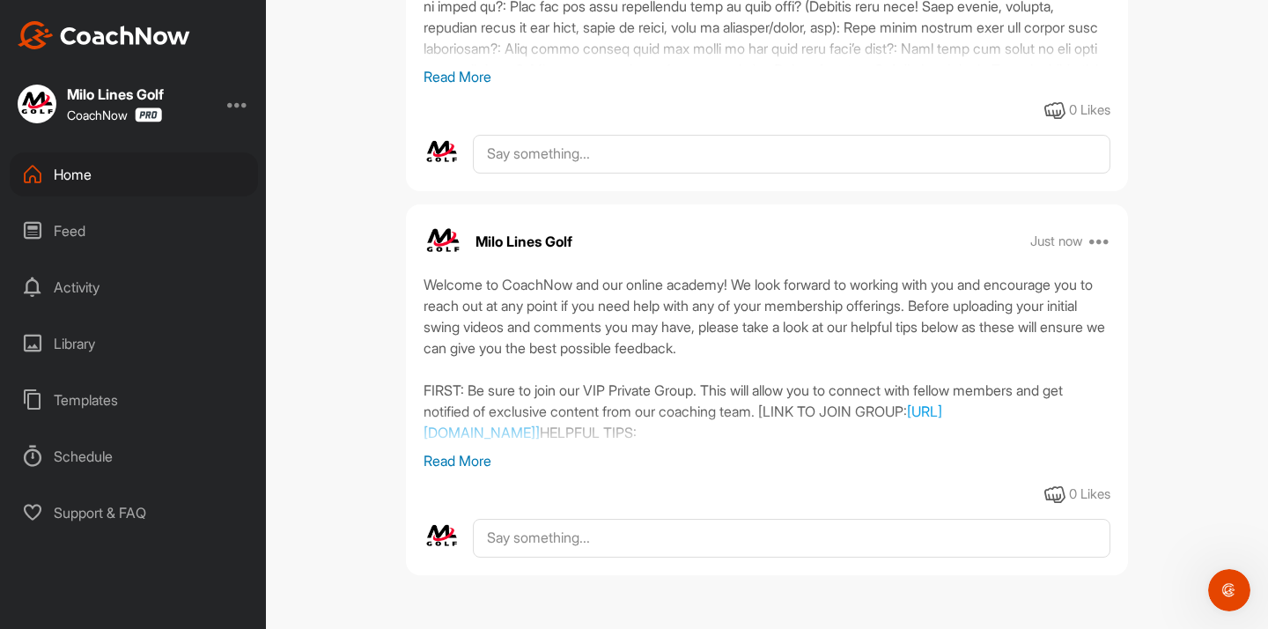
scroll to position [0, 0]
